Goal: Communication & Community: Share content

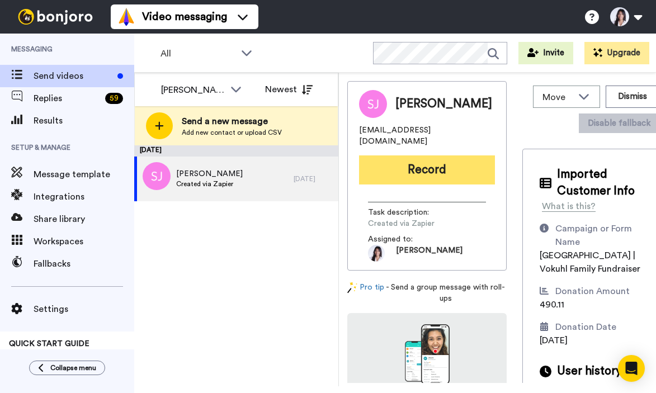
click at [432, 175] on button "Record" at bounding box center [427, 169] width 136 height 29
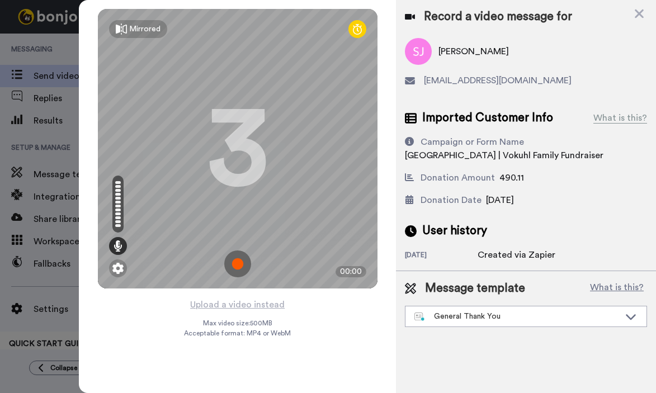
click at [242, 261] on img at bounding box center [237, 263] width 27 height 27
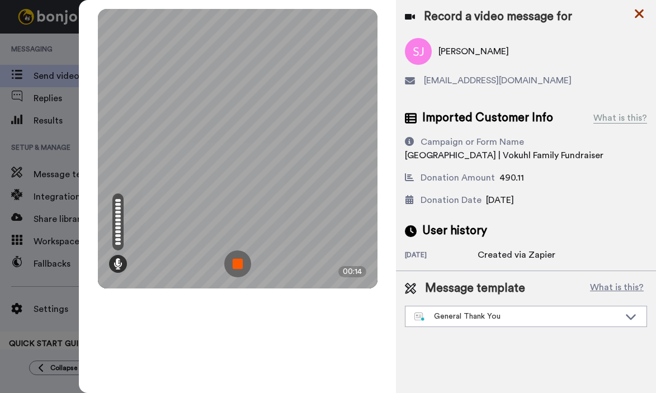
click at [644, 14] on icon at bounding box center [638, 14] width 11 height 14
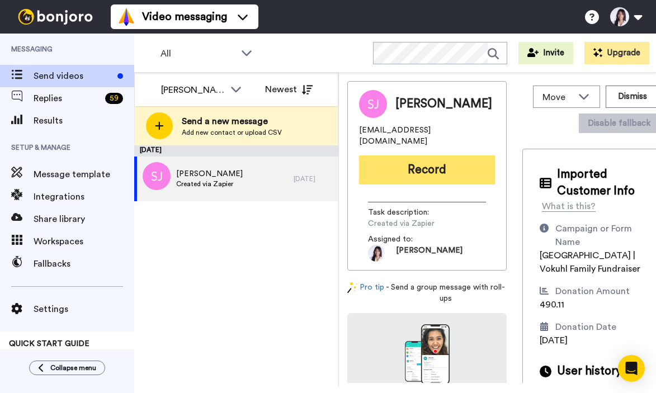
click at [458, 164] on button "Record" at bounding box center [427, 169] width 136 height 29
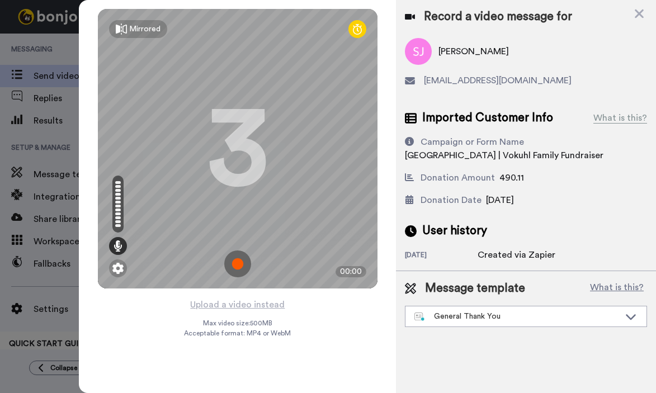
click at [233, 260] on img at bounding box center [237, 263] width 27 height 27
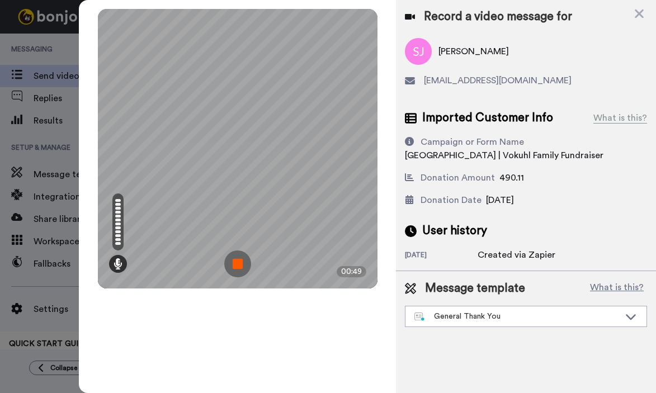
click at [233, 260] on img at bounding box center [237, 263] width 27 height 27
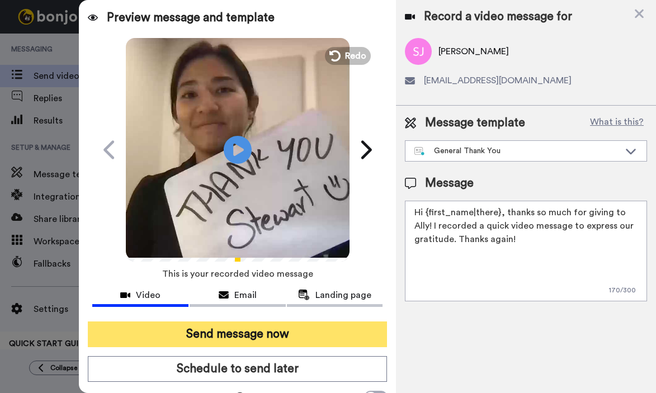
click at [243, 339] on button "Send message now" at bounding box center [238, 334] width 300 height 26
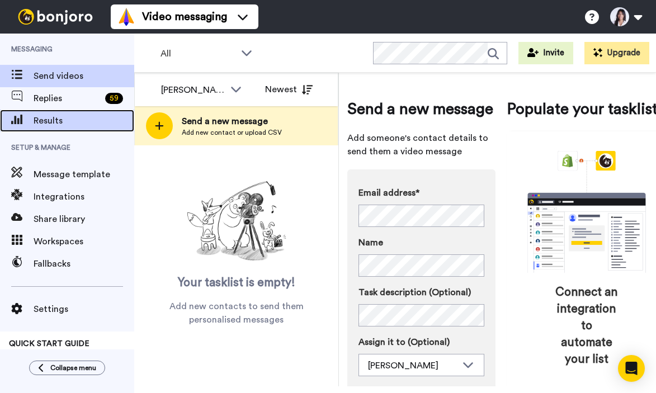
click at [96, 128] on div "Results" at bounding box center [67, 121] width 134 height 22
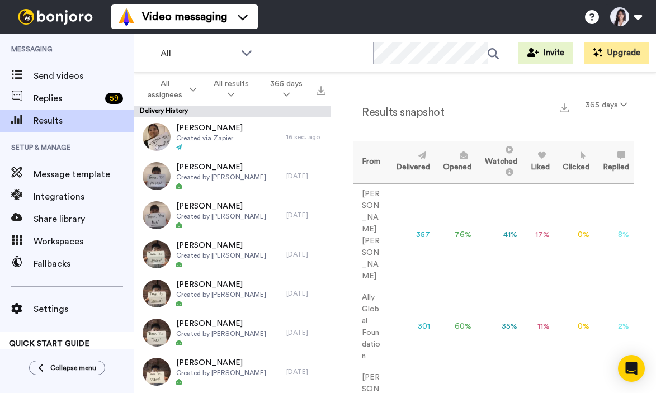
scroll to position [6, 0]
